Goal: Task Accomplishment & Management: Manage account settings

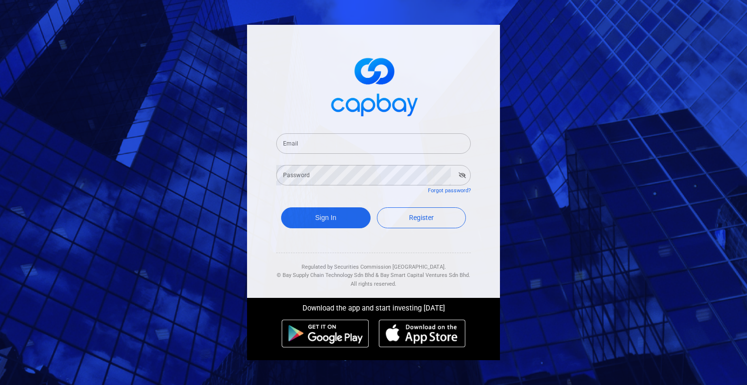
click at [334, 146] on input "Email" at bounding box center [373, 143] width 194 height 20
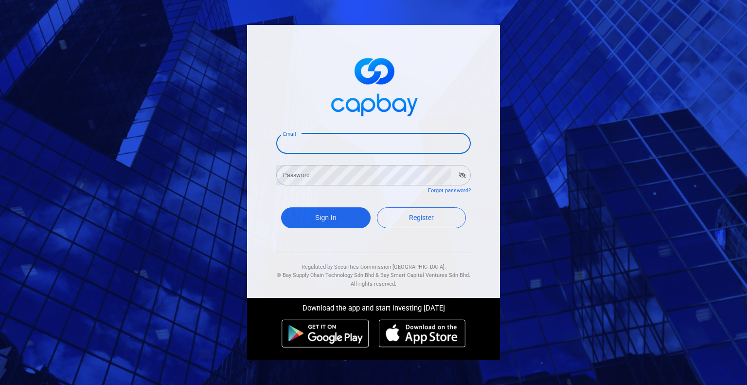
type input "[EMAIL_ADDRESS][DOMAIN_NAME]"
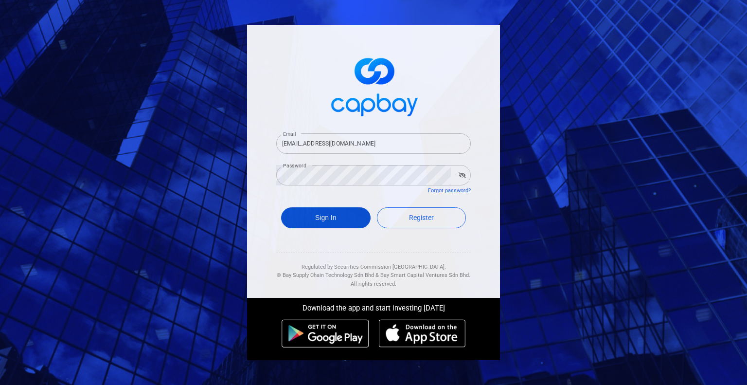
click at [327, 219] on button "Sign In" at bounding box center [325, 217] width 89 height 21
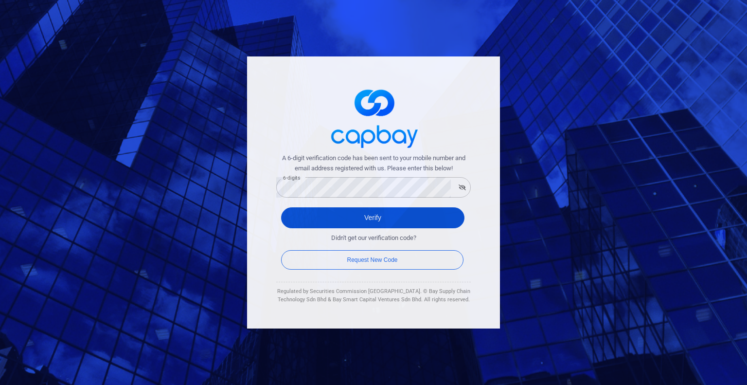
click at [364, 220] on button "Verify" at bounding box center [372, 217] width 183 height 21
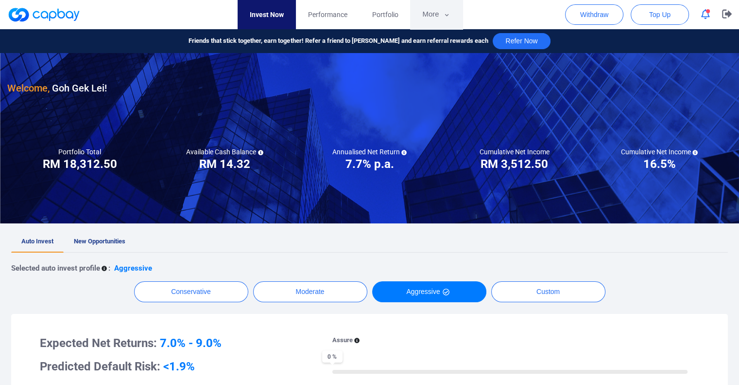
click at [440, 11] on button "More" at bounding box center [436, 14] width 52 height 29
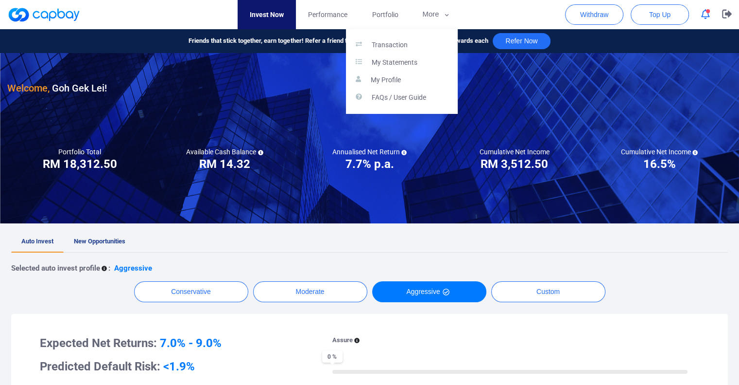
click at [416, 50] on link "Transaction" at bounding box center [402, 45] width 112 height 18
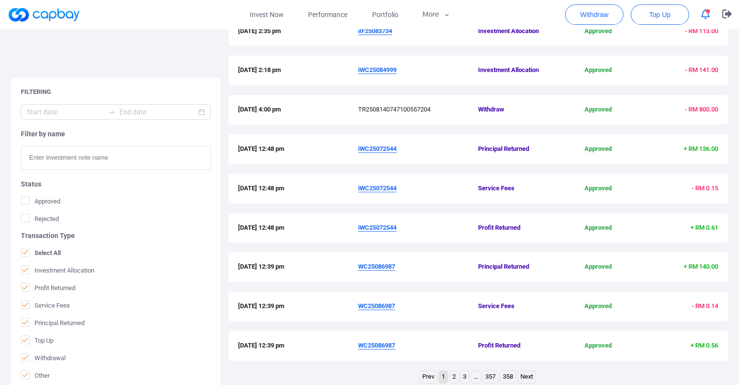
scroll to position [307, 0]
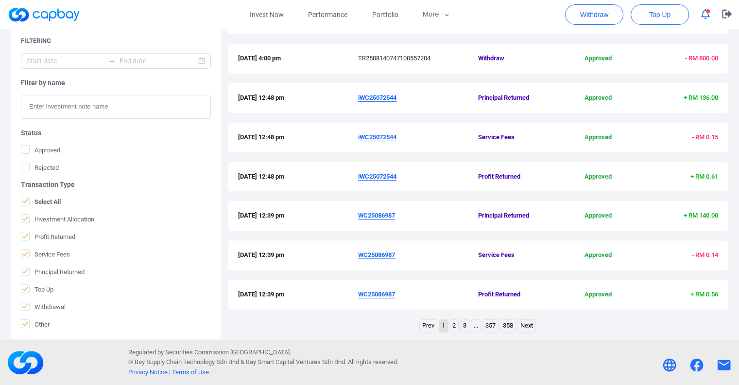
click at [456, 325] on link "2" at bounding box center [454, 325] width 8 height 12
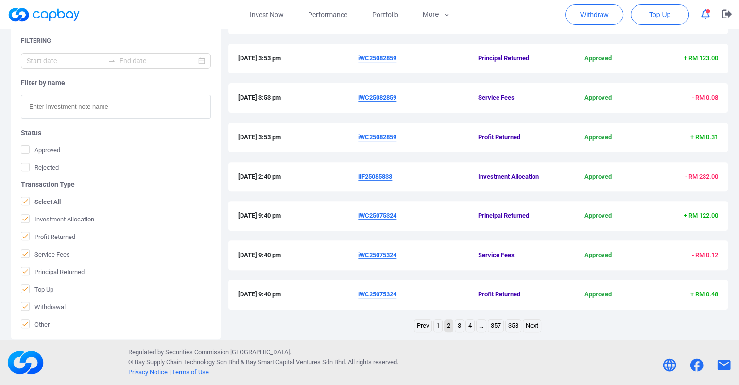
click at [469, 323] on link "4" at bounding box center [470, 325] width 8 height 12
click at [453, 325] on link "3" at bounding box center [454, 325] width 8 height 12
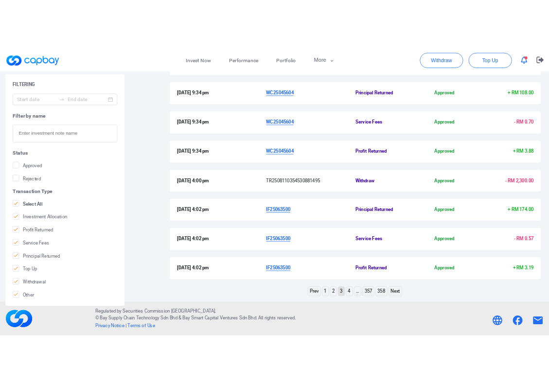
scroll to position [301, 0]
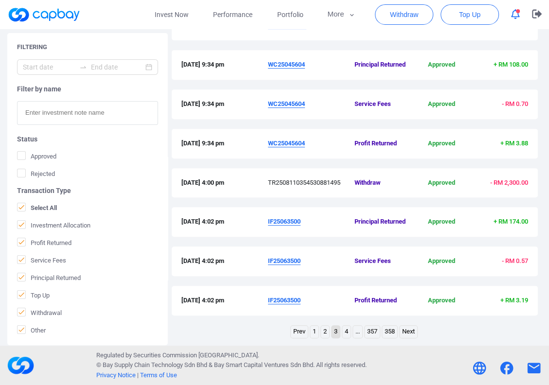
click at [296, 66] on u "WC25045604" at bounding box center [286, 64] width 37 height 7
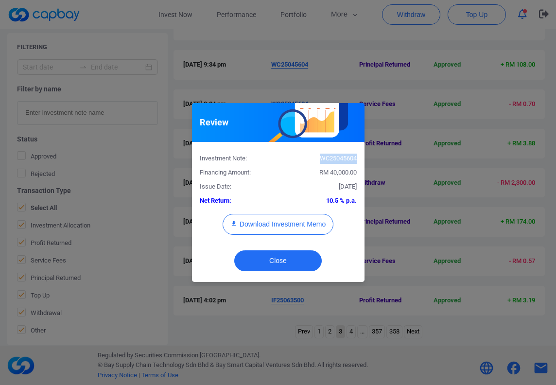
drag, startPoint x: 356, startPoint y: 159, endPoint x: 318, endPoint y: 156, distance: 38.1
click at [318, 156] on div "WC25045604" at bounding box center [321, 159] width 86 height 10
copy div "WC25045604"
click at [305, 266] on button "Close" at bounding box center [278, 260] width 88 height 21
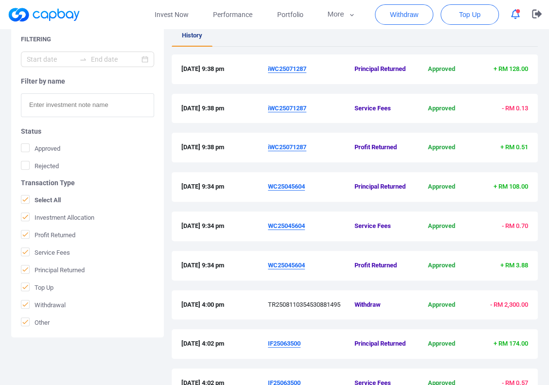
scroll to position [155, 0]
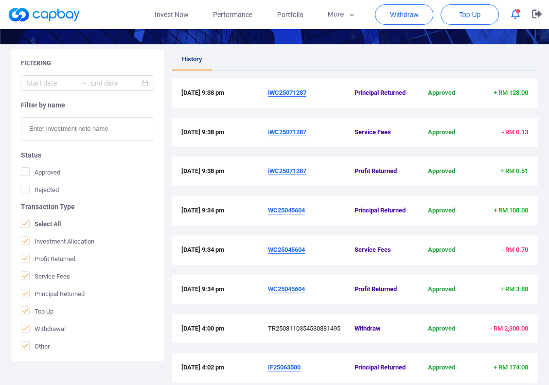
click at [299, 91] on u "iWC25071287" at bounding box center [287, 92] width 38 height 7
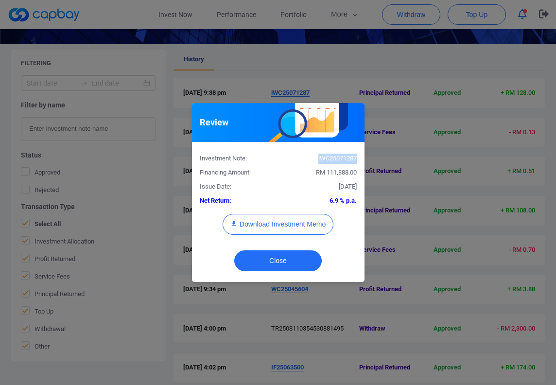
drag, startPoint x: 356, startPoint y: 159, endPoint x: 317, endPoint y: 158, distance: 38.9
click at [317, 158] on div "iWC25071287" at bounding box center [321, 159] width 86 height 10
copy div "iWC25071287"
click at [292, 259] on button "Close" at bounding box center [278, 260] width 88 height 21
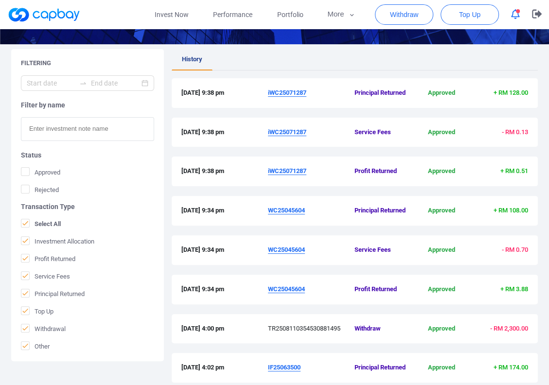
click at [322, 65] on ul "History" at bounding box center [355, 59] width 366 height 21
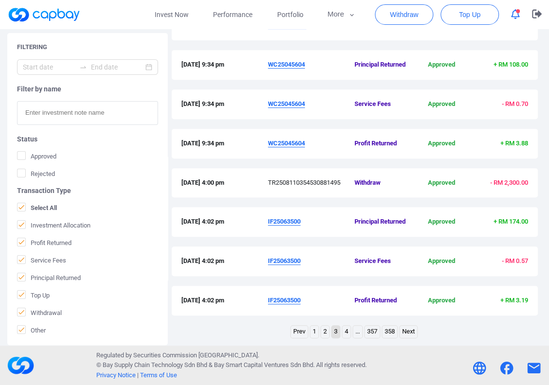
click at [322, 332] on link "2" at bounding box center [325, 332] width 8 height 12
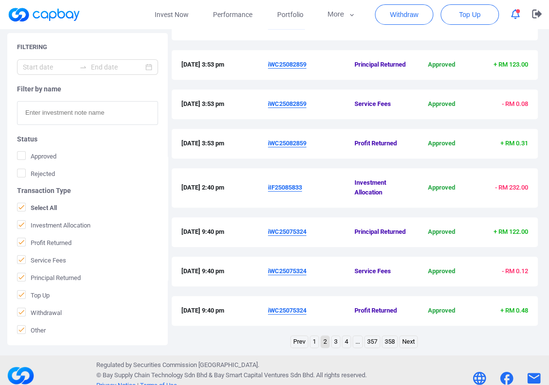
scroll to position [311, 0]
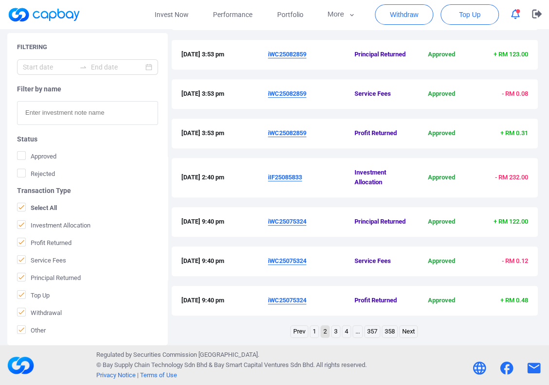
click at [306, 223] on u "iWC25075324" at bounding box center [287, 221] width 38 height 7
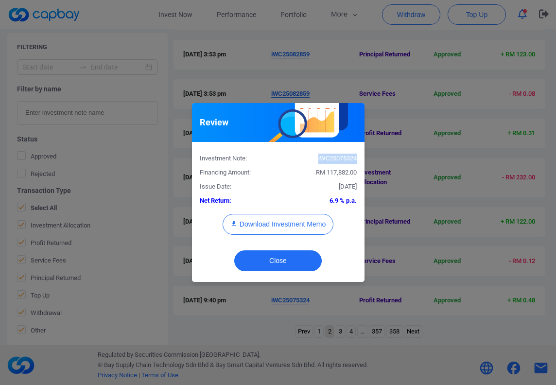
drag, startPoint x: 356, startPoint y: 159, endPoint x: 313, endPoint y: 159, distance: 42.8
click at [313, 159] on div "iWC25075324" at bounding box center [321, 159] width 86 height 10
copy div "iWC25075324"
click at [288, 262] on button "Close" at bounding box center [278, 260] width 88 height 21
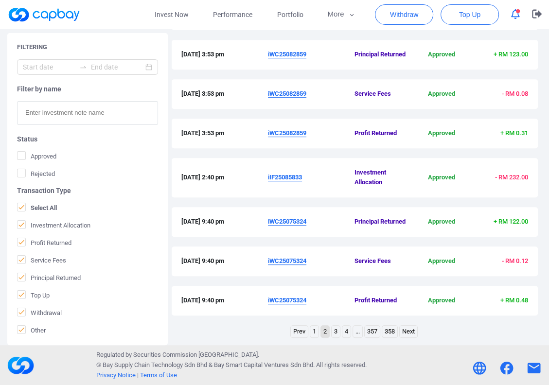
click at [294, 55] on u "iWC25082859" at bounding box center [287, 54] width 38 height 7
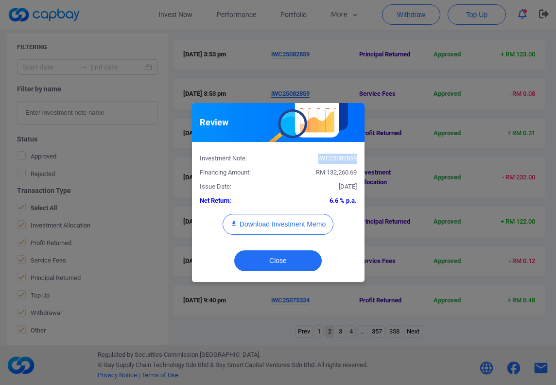
drag, startPoint x: 355, startPoint y: 161, endPoint x: 317, endPoint y: 158, distance: 38.0
click at [317, 158] on div "iWC25082859" at bounding box center [321, 159] width 86 height 10
copy div "iWC25082859"
click at [276, 260] on button "Close" at bounding box center [278, 260] width 88 height 21
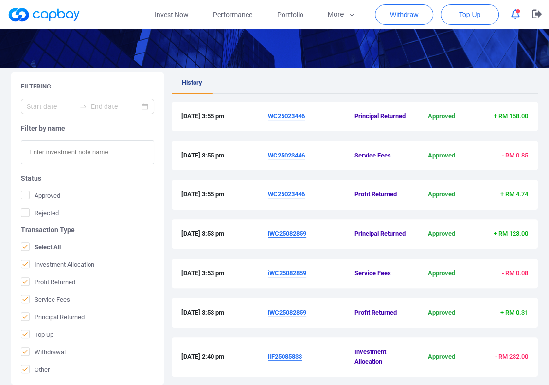
scroll to position [117, 0]
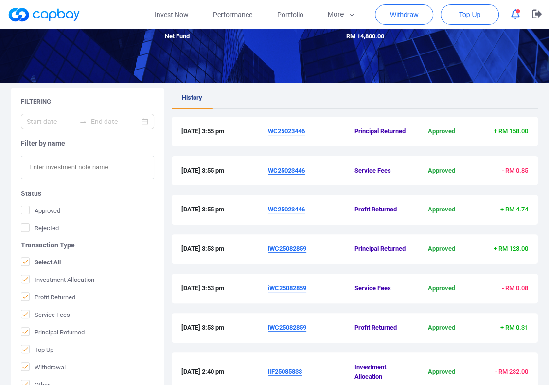
click at [286, 130] on u "WC25023446" at bounding box center [286, 130] width 37 height 7
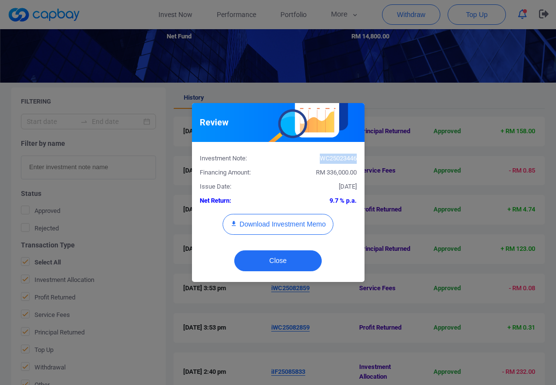
drag, startPoint x: 357, startPoint y: 157, endPoint x: 316, endPoint y: 159, distance: 41.9
click at [316, 159] on div "WC25023446" at bounding box center [321, 159] width 86 height 10
copy div "WC25023446"
click at [263, 262] on button "Close" at bounding box center [278, 260] width 88 height 21
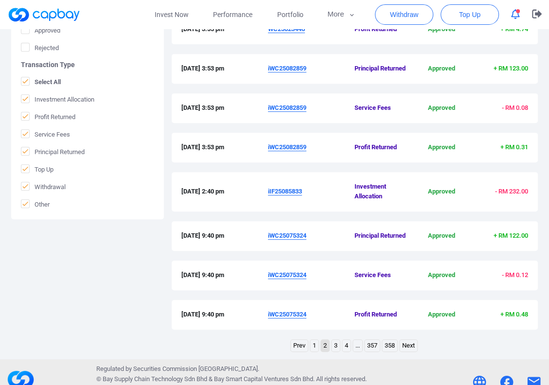
scroll to position [311, 0]
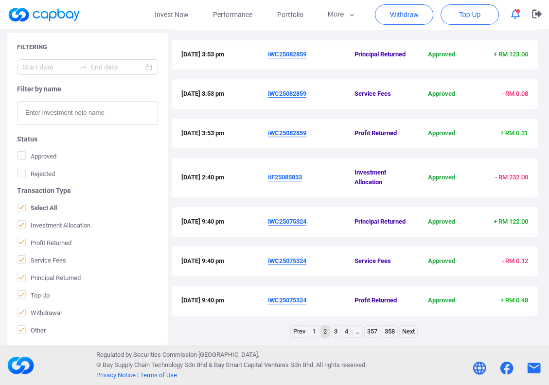
click at [315, 328] on link "1" at bounding box center [314, 332] width 8 height 12
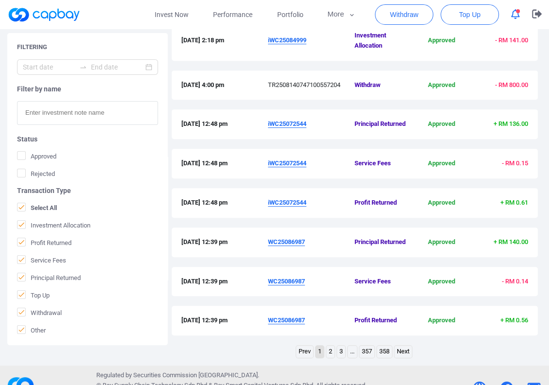
scroll to position [331, 0]
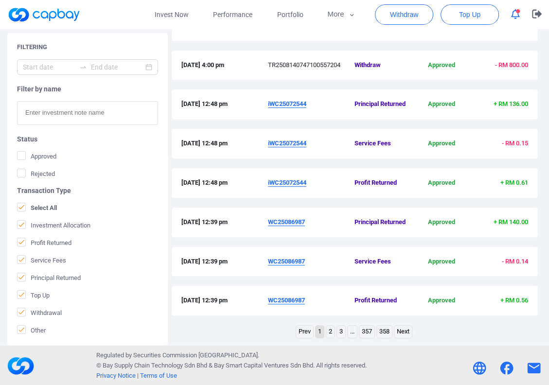
click at [329, 335] on link "2" at bounding box center [330, 332] width 8 height 12
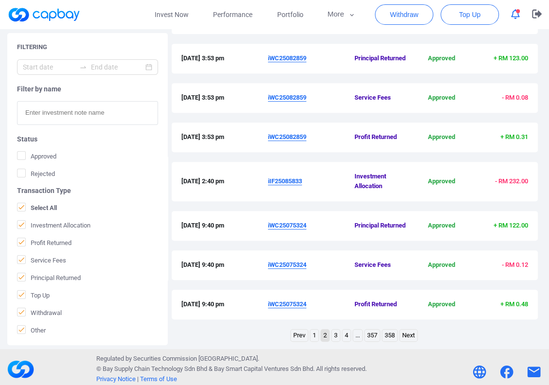
scroll to position [311, 0]
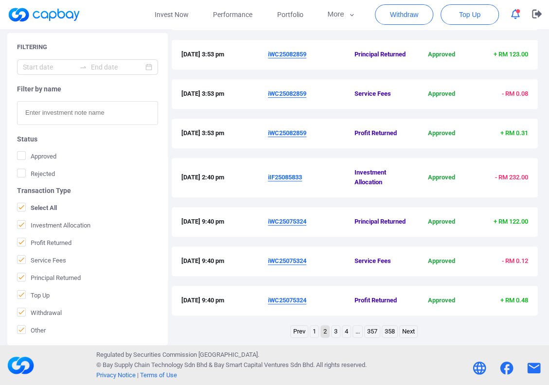
click at [316, 328] on link "1" at bounding box center [314, 332] width 8 height 12
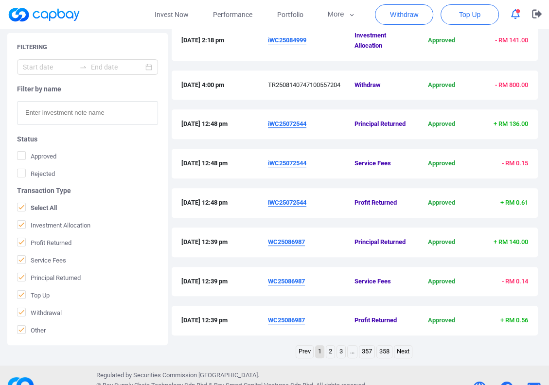
click at [298, 245] on u "WC25086987" at bounding box center [286, 241] width 37 height 7
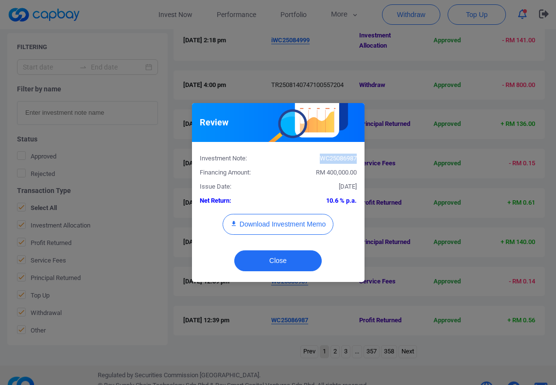
drag, startPoint x: 357, startPoint y: 156, endPoint x: 313, endPoint y: 161, distance: 44.6
click at [313, 161] on div "WC25086987" at bounding box center [321, 159] width 86 height 10
copy div "WC25086987"
click at [296, 252] on button "Close" at bounding box center [278, 260] width 88 height 21
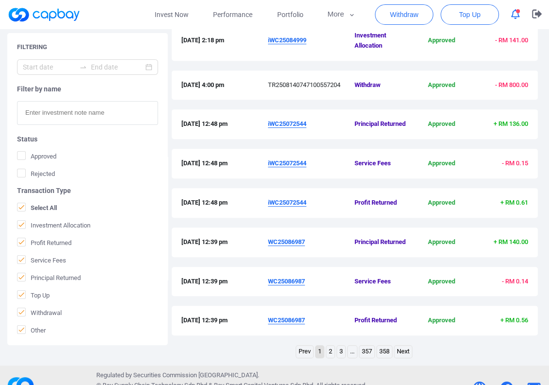
click at [301, 125] on u "iWC25072544" at bounding box center [287, 123] width 38 height 7
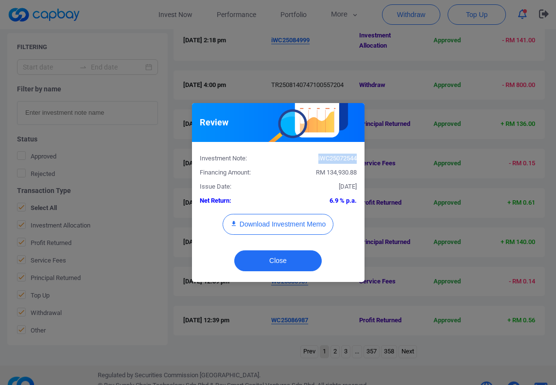
drag, startPoint x: 357, startPoint y: 158, endPoint x: 317, endPoint y: 158, distance: 39.9
click at [317, 158] on div "iWC25072544" at bounding box center [321, 159] width 86 height 10
copy div "iWC25072544"
click at [287, 254] on button "Close" at bounding box center [278, 260] width 88 height 21
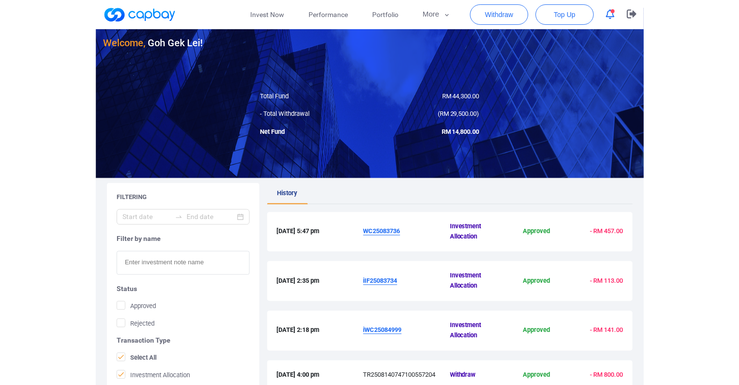
scroll to position [19, 0]
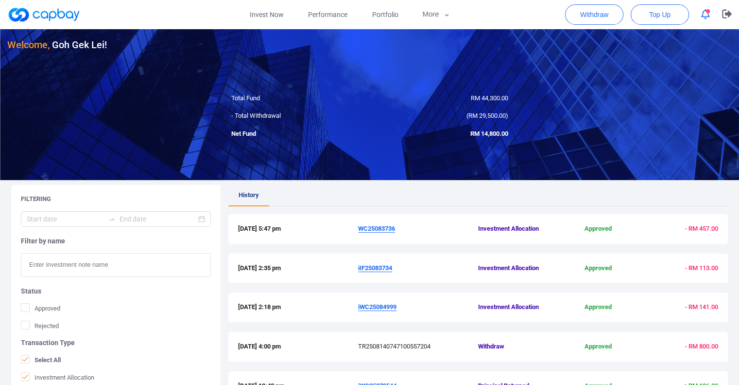
click at [253, 16] on link "Invest Now" at bounding box center [267, 14] width 58 height 29
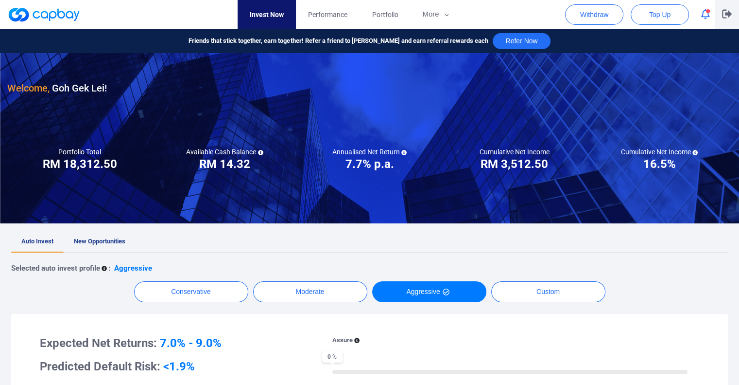
click at [726, 14] on icon "button" at bounding box center [727, 14] width 10 height 9
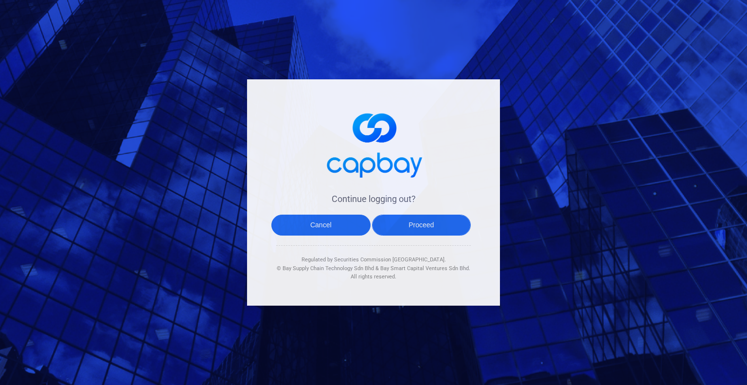
click at [402, 222] on button "Proceed" at bounding box center [421, 224] width 99 height 21
